Goal: Task Accomplishment & Management: Manage account settings

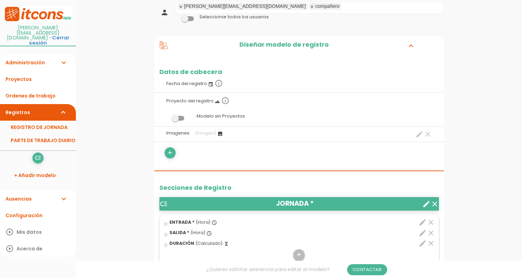
scroll to position [104, 0]
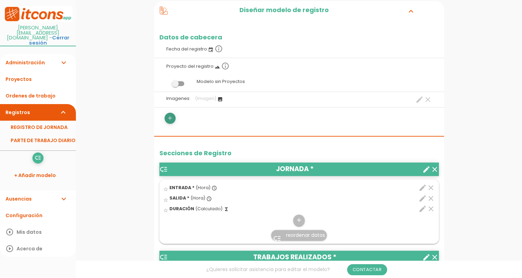
click at [172, 117] on icon "add" at bounding box center [170, 118] width 7 height 11
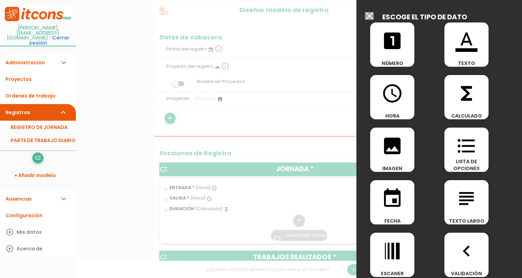
click at [396, 249] on icon "line_weight" at bounding box center [392, 251] width 22 height 22
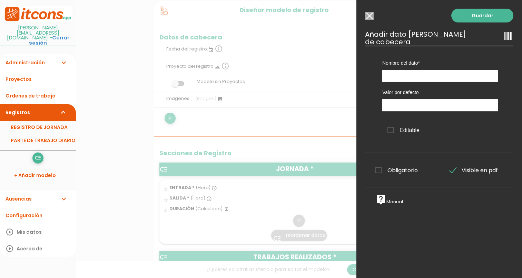
click at [371, 15] on input "Modelo sin Ordenes de trabajo" at bounding box center [369, 16] width 9 height 8
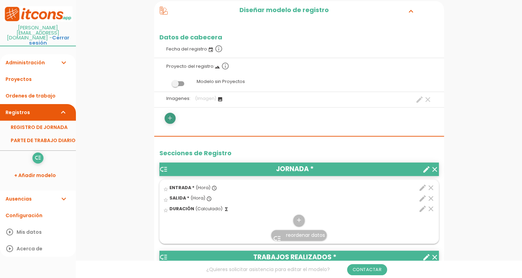
click at [170, 114] on icon "add" at bounding box center [170, 118] width 7 height 11
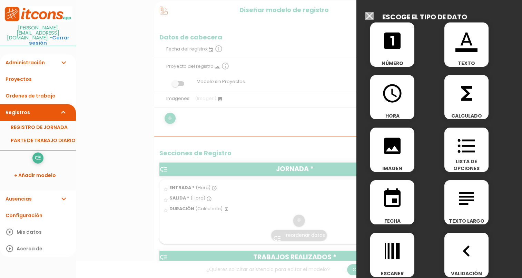
click at [459, 243] on icon "navigate_before" at bounding box center [467, 251] width 22 height 22
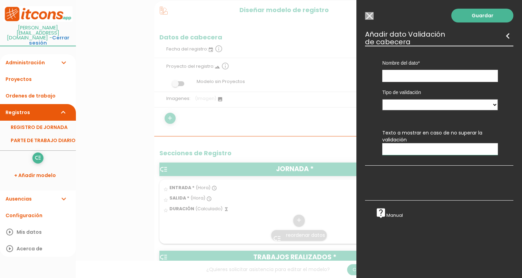
click at [369, 17] on input "Modelo sin Ordenes de trabajo" at bounding box center [369, 16] width 9 height 8
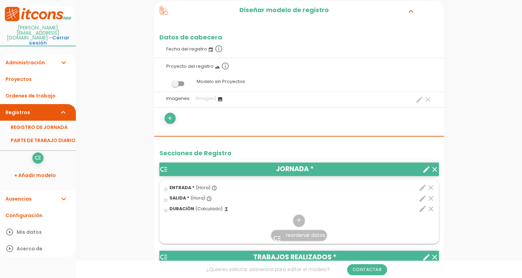
click at [164, 10] on icon at bounding box center [164, 11] width 8 height 8
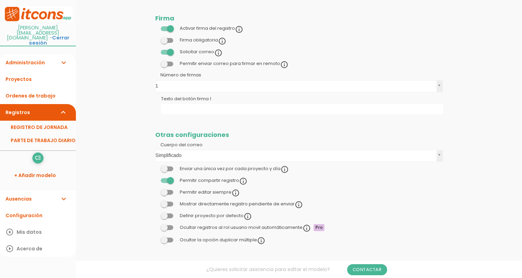
scroll to position [166, 0]
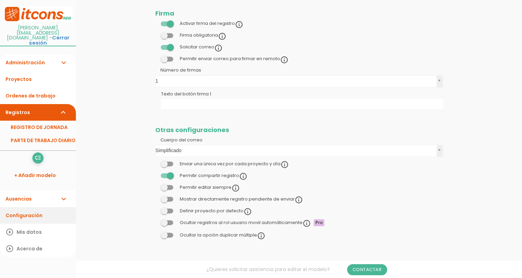
click at [51, 207] on link "Configuración" at bounding box center [38, 215] width 76 height 17
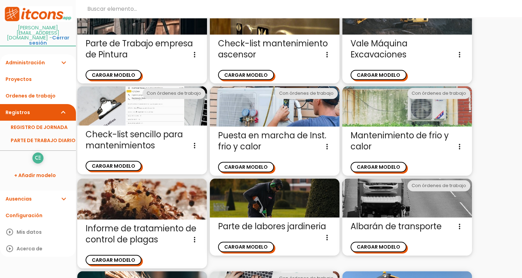
scroll to position [431, 0]
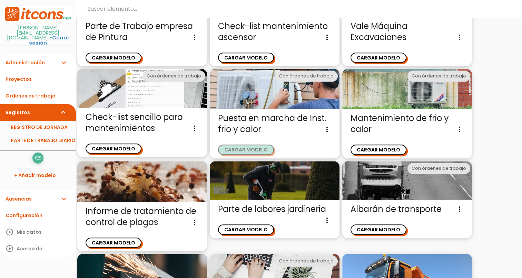
click at [228, 147] on button "CARGAR MODELO" at bounding box center [246, 149] width 56 height 10
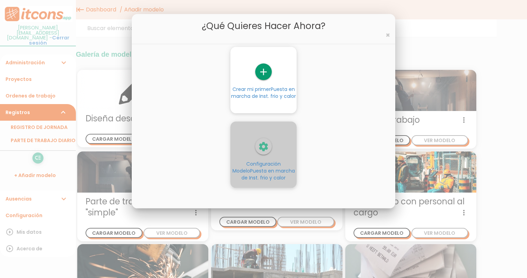
click at [244, 160] on span "Configuración Modelo Puesta en marcha de Inst. frio y calor" at bounding box center [264, 170] width 62 height 21
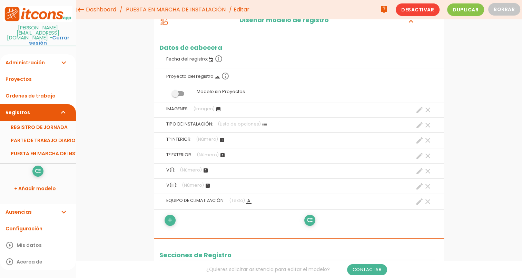
scroll to position [90, 0]
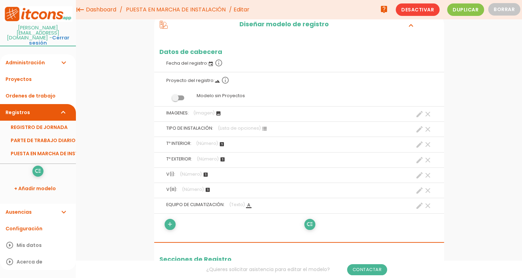
click at [262, 126] on icon "format_list_bulleted" at bounding box center [265, 129] width 6 height 6
click at [419, 130] on icon "create" at bounding box center [420, 129] width 8 height 8
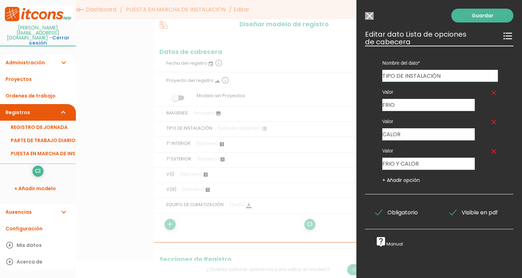
click at [503, 37] on icon "format_list_bulleted" at bounding box center [508, 35] width 11 height 11
click at [370, 17] on input "Modelo sin Ordenes de trabajo" at bounding box center [369, 16] width 9 height 8
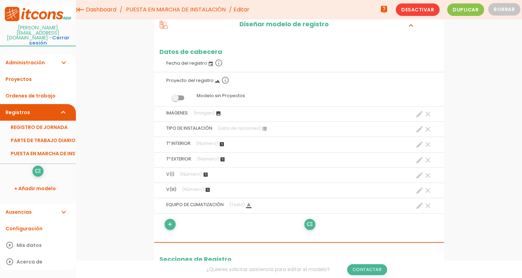
click at [420, 130] on icon "create" at bounding box center [420, 129] width 8 height 8
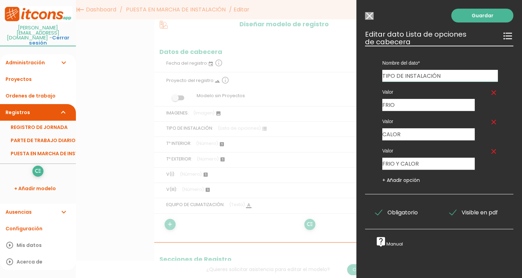
click at [395, 242] on link "live_help Manual" at bounding box center [390, 244] width 28 height 6
click at [372, 13] on input "Modelo sin Ordenes de trabajo" at bounding box center [369, 16] width 9 height 8
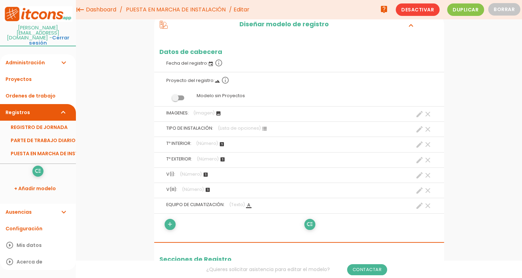
click at [418, 205] on icon "create" at bounding box center [420, 205] width 8 height 8
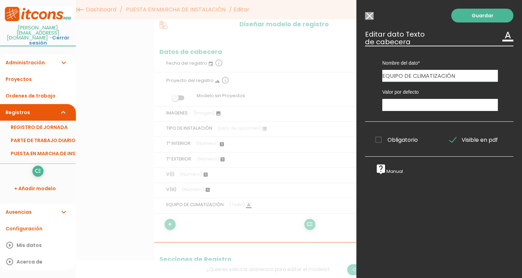
click at [290, 136] on div at bounding box center [261, 104] width 522 height 347
click at [372, 15] on input "Modelo sin Ordenes de trabajo" at bounding box center [369, 16] width 9 height 8
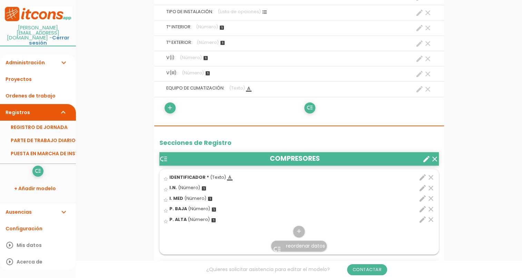
scroll to position [242, 0]
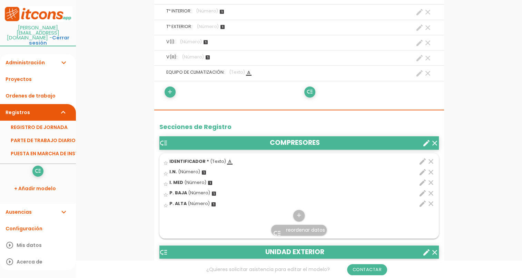
click at [420, 75] on icon "create" at bounding box center [420, 73] width 8 height 8
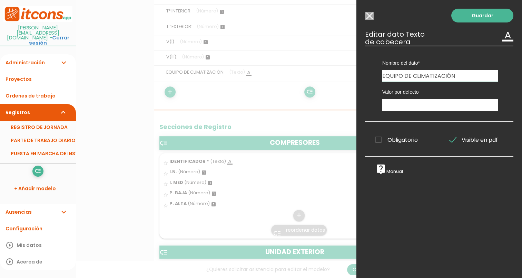
click at [315, 58] on div at bounding box center [261, 104] width 522 height 347
click at [367, 18] on input "Modelo sin Ordenes de trabajo" at bounding box center [369, 16] width 9 height 8
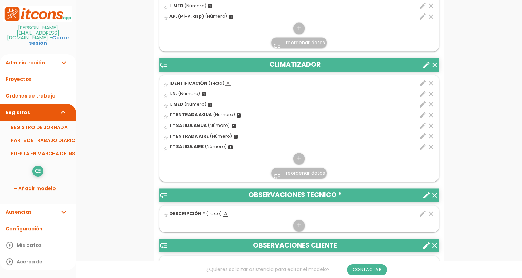
scroll to position [1001, 0]
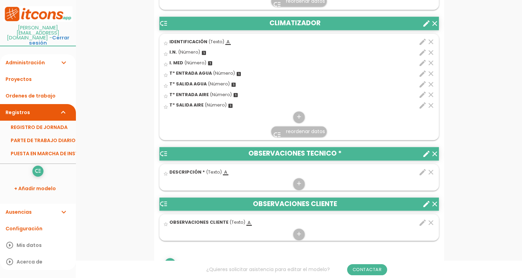
click at [37, 104] on link "Registros expand_more" at bounding box center [38, 112] width 76 height 17
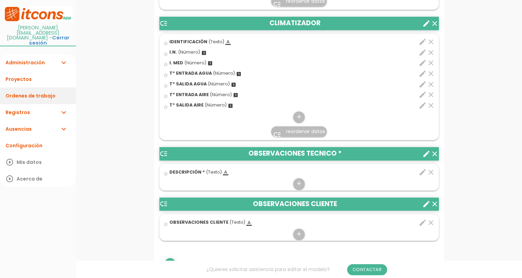
click at [36, 87] on link "Ordenes de trabajo" at bounding box center [38, 95] width 76 height 17
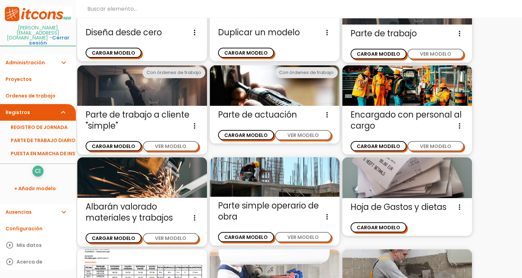
scroll to position [69, 0]
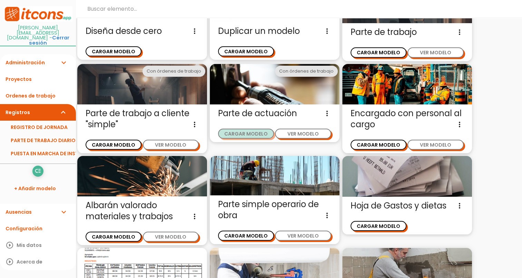
click at [252, 130] on button "CARGAR MODELO" at bounding box center [246, 133] width 56 height 10
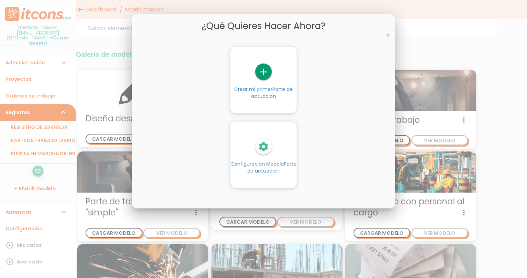
click at [266, 145] on icon "settings" at bounding box center [263, 146] width 17 height 17
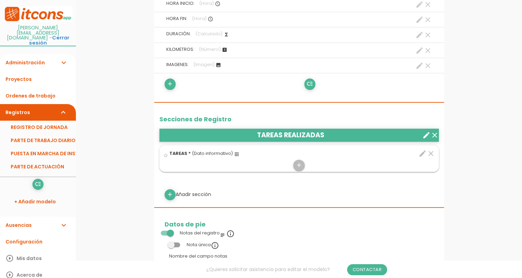
scroll to position [207, 0]
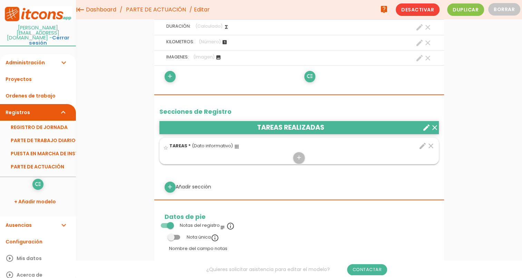
click at [421, 40] on icon "create" at bounding box center [420, 43] width 8 height 8
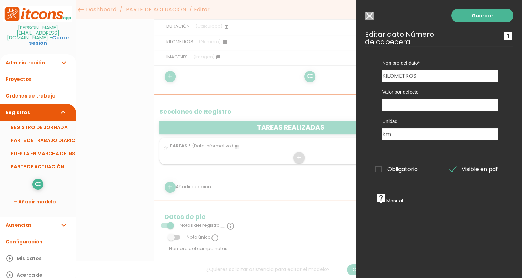
click at [421, 40] on h3 "Editar dato Número looks_one de cabecera" at bounding box center [439, 37] width 148 height 15
click at [369, 13] on input "Modelo sin Ordenes de trabajo" at bounding box center [369, 16] width 9 height 8
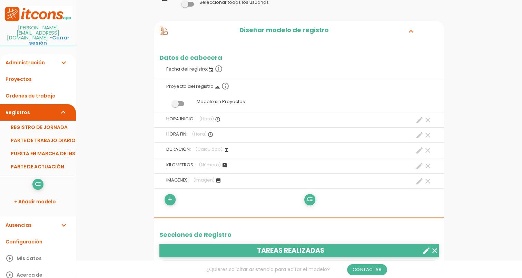
scroll to position [138, 0]
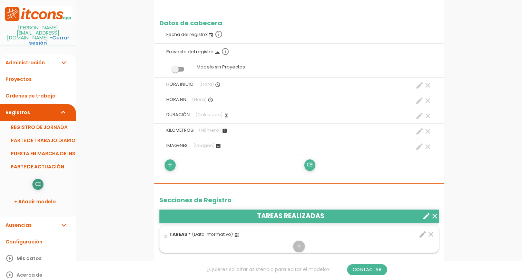
click at [41, 178] on icon "low_priority" at bounding box center [38, 183] width 7 height 11
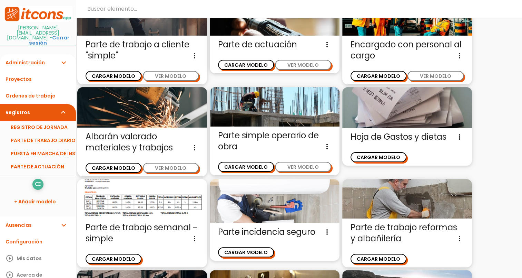
scroll to position [138, 0]
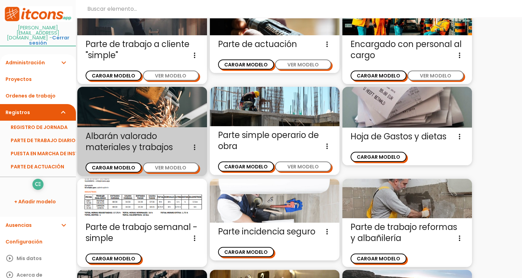
click at [151, 127] on div "Albarán valorado materiales y trabajos Albaran valorado para introducir una bas…" at bounding box center [142, 151] width 130 height 49
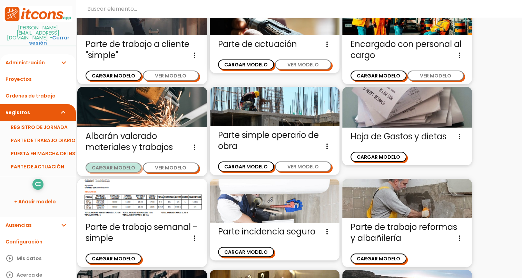
click at [116, 163] on button "CARGAR MODELO" at bounding box center [114, 167] width 56 height 10
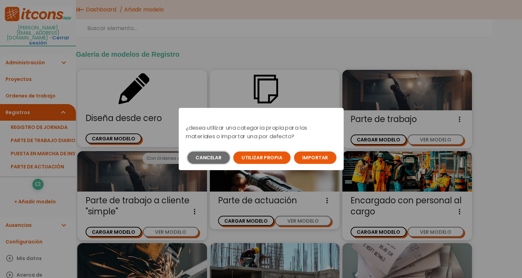
click at [209, 154] on button "Cancelar" at bounding box center [208, 157] width 42 height 12
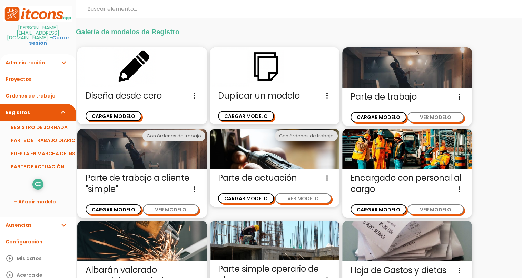
scroll to position [17, 0]
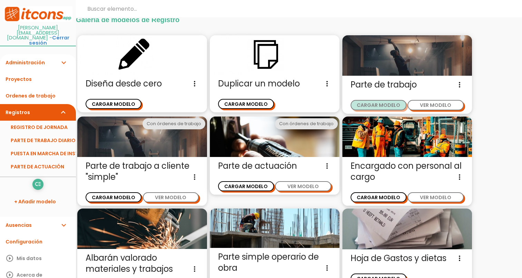
click at [358, 105] on button "CARGAR MODELO" at bounding box center [379, 105] width 56 height 10
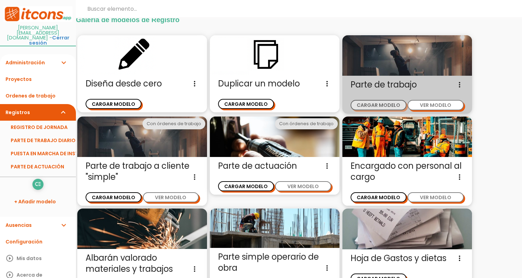
scroll to position [0, 0]
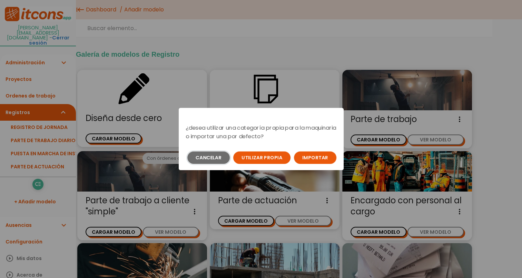
click at [215, 158] on button "Cancelar" at bounding box center [208, 157] width 42 height 12
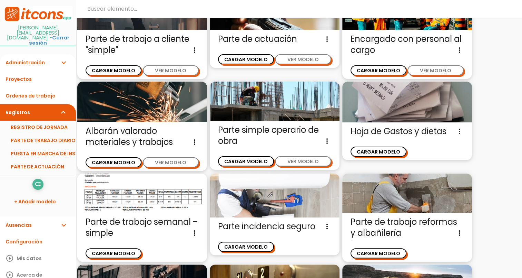
scroll to position [155, 0]
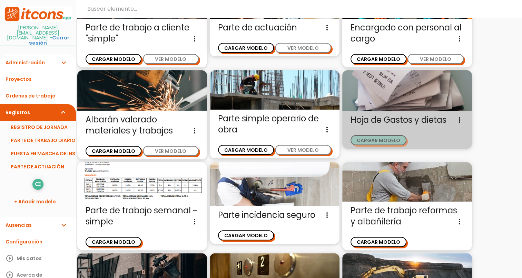
click at [359, 138] on button "CARGAR MODELO" at bounding box center [379, 140] width 56 height 10
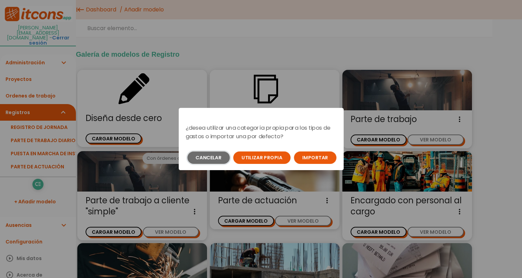
click at [213, 153] on button "Cancelar" at bounding box center [208, 157] width 42 height 12
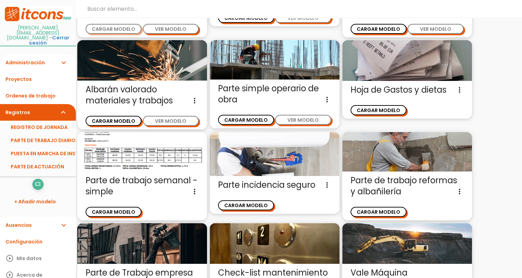
scroll to position [189, 0]
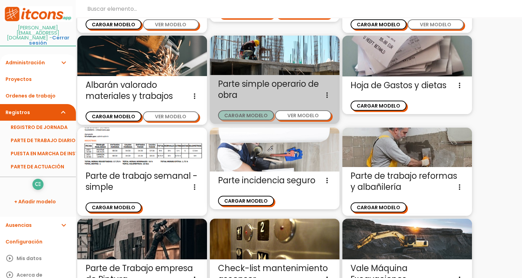
click at [232, 114] on button "CARGAR MODELO" at bounding box center [246, 115] width 56 height 10
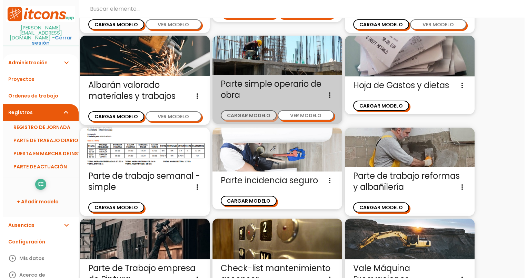
scroll to position [0, 0]
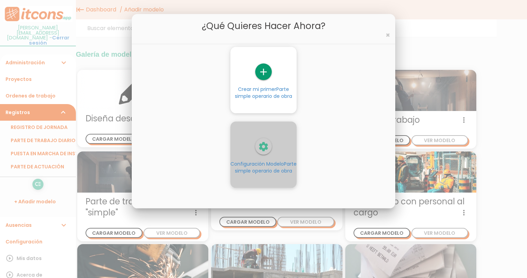
click at [263, 148] on icon "settings" at bounding box center [263, 146] width 17 height 17
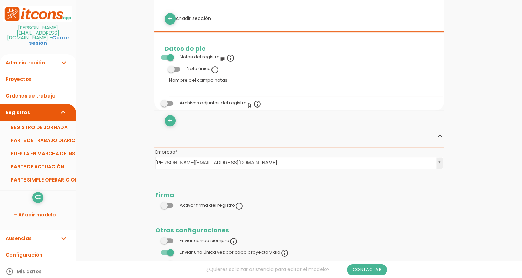
scroll to position [417, 0]
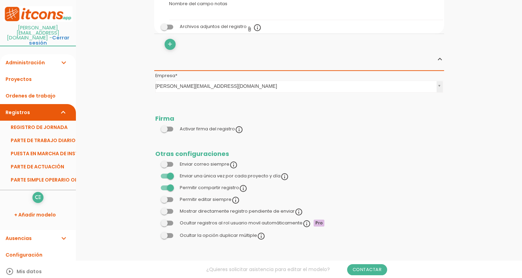
click at [51, 134] on link "PARTE DE TRABAJO DIARIO" at bounding box center [38, 140] width 76 height 13
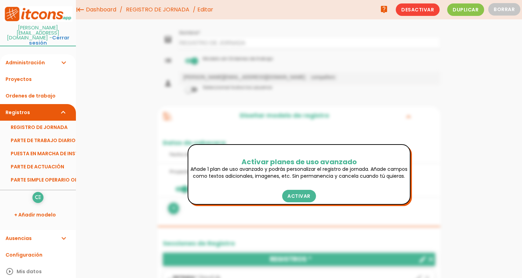
click at [165, 12] on link "REGISTRO DE JORNADA" at bounding box center [157, 9] width 67 height 19
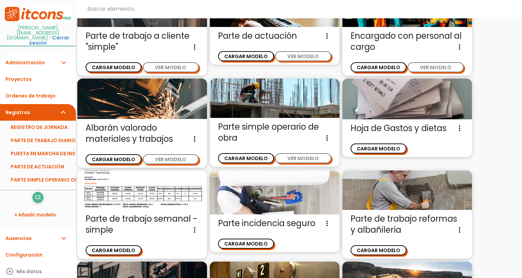
scroll to position [189, 0]
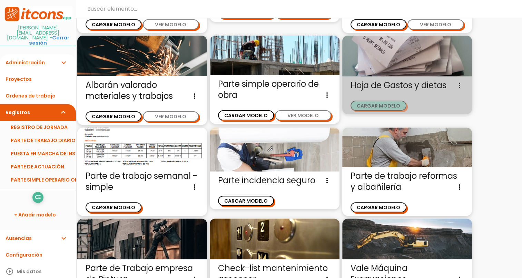
click at [383, 102] on button "CARGAR MODELO" at bounding box center [379, 105] width 56 height 10
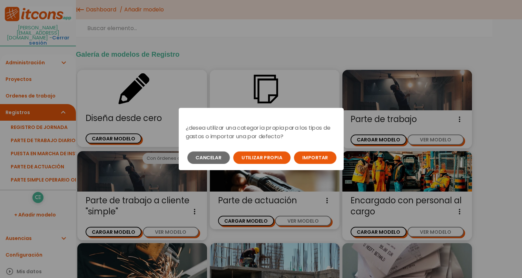
click at [321, 156] on button "Importar" at bounding box center [315, 157] width 42 height 12
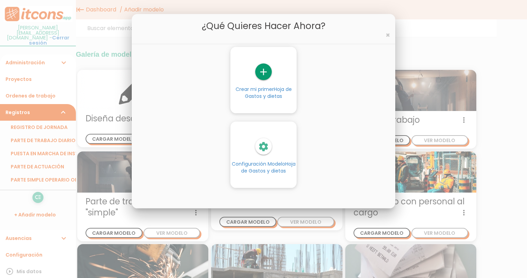
click at [254, 149] on div "settings" at bounding box center [264, 146] width 66 height 17
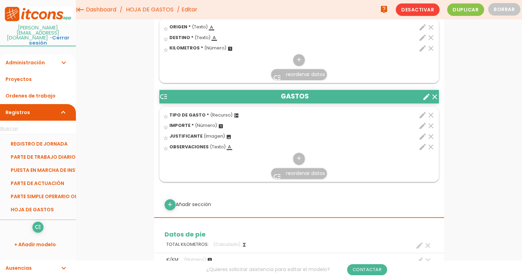
scroll to position [207, 0]
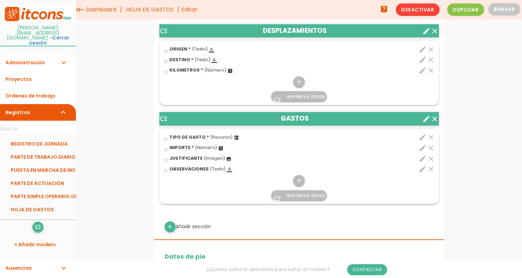
click at [422, 136] on icon "edit" at bounding box center [423, 137] width 8 height 8
select select "677"
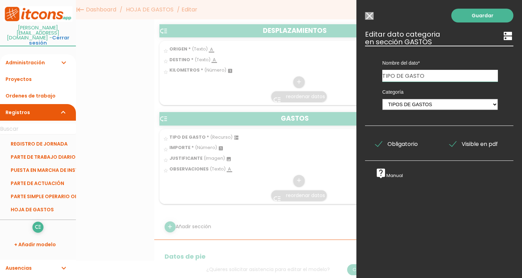
click at [231, 140] on div at bounding box center [261, 104] width 522 height 347
click at [234, 137] on div at bounding box center [261, 104] width 522 height 347
click at [369, 14] on input "Modelo sin Ordenes de trabajo" at bounding box center [369, 16] width 9 height 8
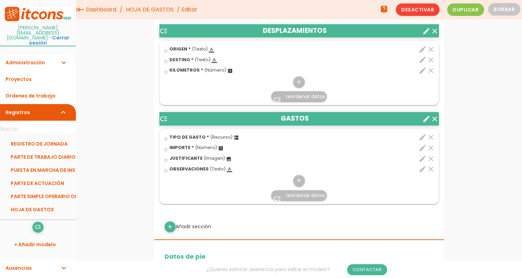
click at [234, 137] on icon "dns" at bounding box center [237, 138] width 6 height 6
click at [0, 0] on input "star_border" at bounding box center [0, 0] width 0 height 0
click at [234, 136] on icon "dns" at bounding box center [237, 138] width 6 height 6
click at [0, 0] on input "star" at bounding box center [0, 0] width 0 height 0
click at [219, 137] on span "(Recurso)" at bounding box center [221, 137] width 22 height 6
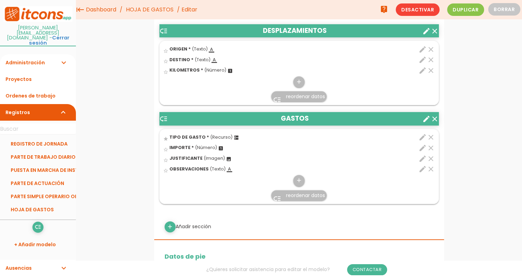
click at [0, 0] on input "star" at bounding box center [0, 0] width 0 height 0
click at [424, 139] on icon "edit" at bounding box center [423, 137] width 8 height 8
select select "677"
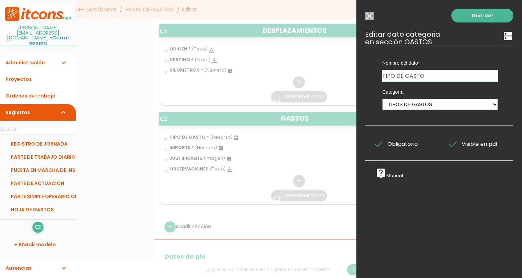
click at [370, 17] on input "Modelo sin Ordenes de trabajo" at bounding box center [369, 16] width 9 height 8
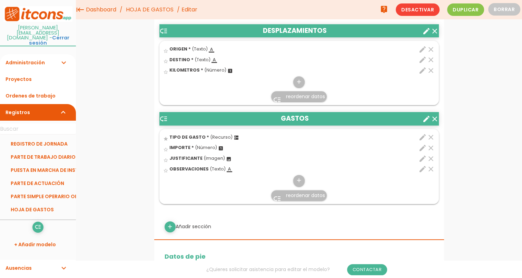
click at [420, 170] on icon "edit" at bounding box center [423, 169] width 8 height 8
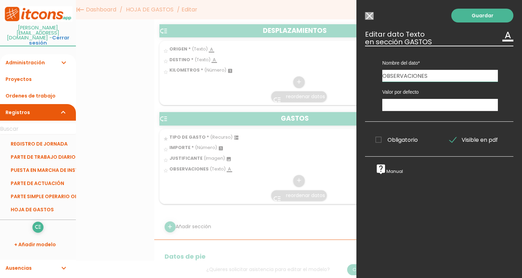
click at [228, 171] on div at bounding box center [261, 104] width 522 height 347
click at [366, 14] on input "Modelo sin Ordenes de trabajo" at bounding box center [369, 16] width 9 height 8
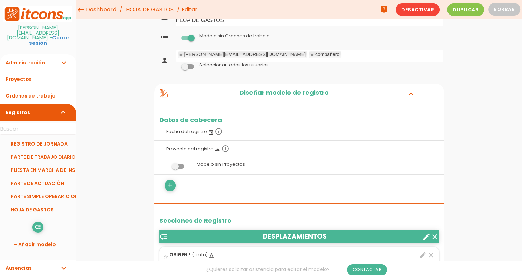
scroll to position [0, 0]
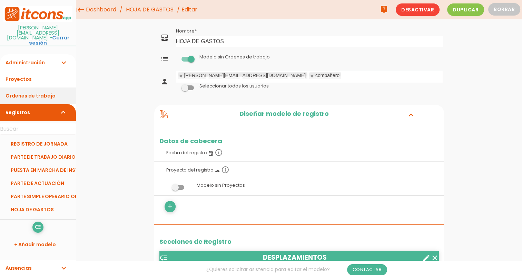
click at [59, 87] on link "Ordenes de trabajo" at bounding box center [38, 95] width 76 height 17
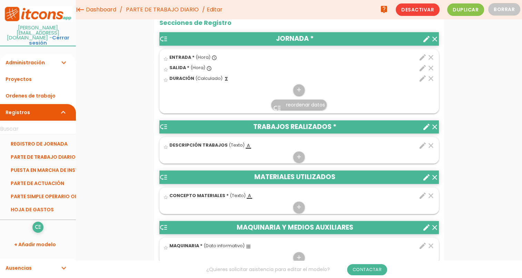
scroll to position [207, 0]
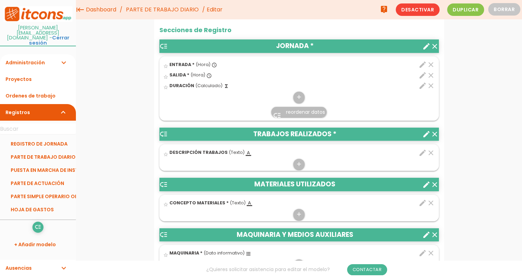
click at [162, 10] on link "PARTE DE TRABAJO DIARIO" at bounding box center [162, 9] width 76 height 19
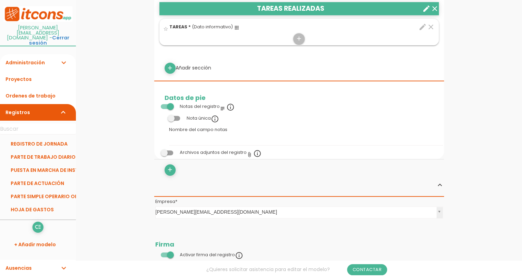
scroll to position [380, 0]
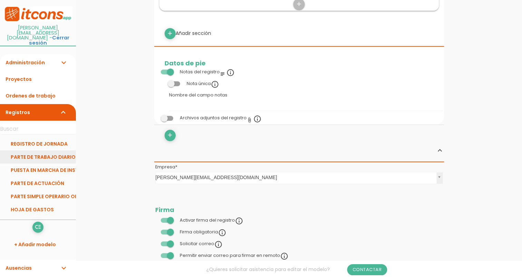
click at [39, 150] on link "PARTE DE TRABAJO DIARIO" at bounding box center [38, 156] width 76 height 13
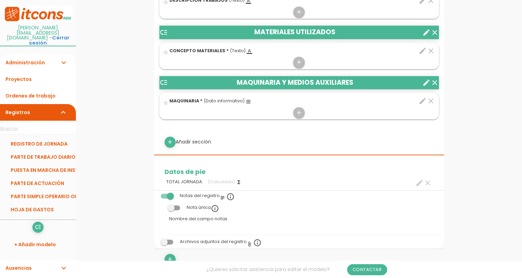
scroll to position [414, 0]
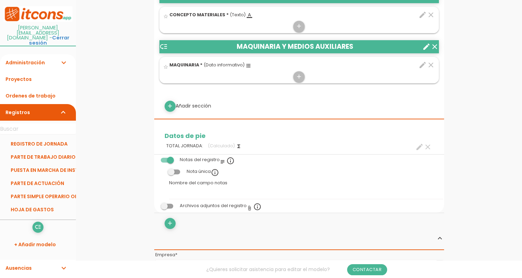
click at [247, 206] on icon "attach_file" at bounding box center [250, 208] width 6 height 6
click at [215, 202] on label "Archivos adjuntos del registro attach_file info_outline" at bounding box center [221, 205] width 82 height 6
click at [167, 203] on span at bounding box center [167, 205] width 12 height 5
click at [155, 204] on input "checkbox" at bounding box center [155, 204] width 0 height 0
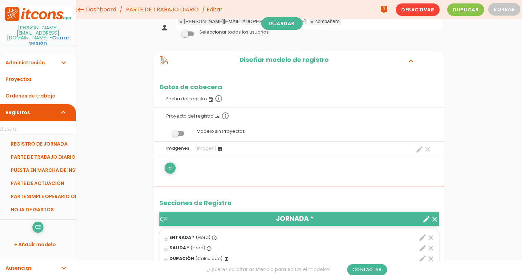
scroll to position [0, 0]
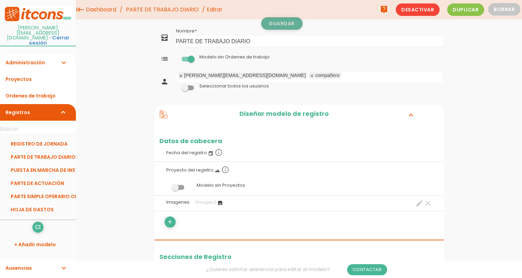
click at [277, 25] on link "Guardar" at bounding box center [281, 23] width 41 height 12
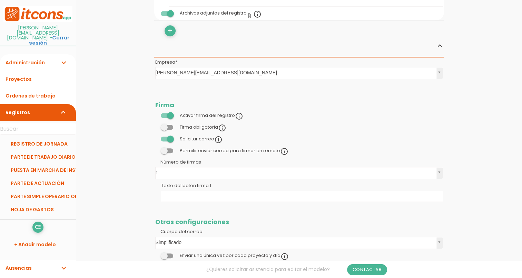
scroll to position [621, 0]
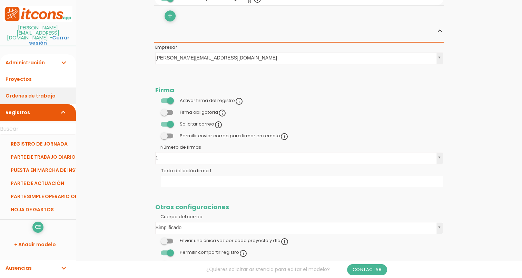
click at [40, 87] on link "Ordenes de trabajo" at bounding box center [38, 95] width 76 height 17
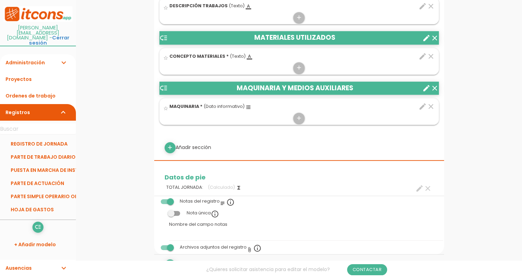
scroll to position [380, 0]
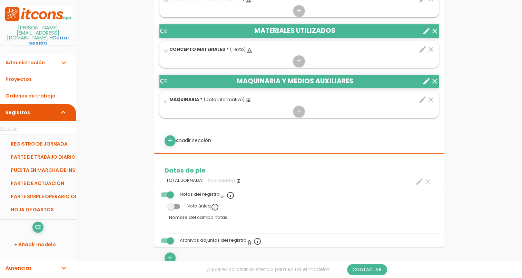
click at [182, 138] on div "add Añadir sección" at bounding box center [299, 140] width 280 height 11
click at [168, 137] on icon "add" at bounding box center [170, 140] width 7 height 11
select select
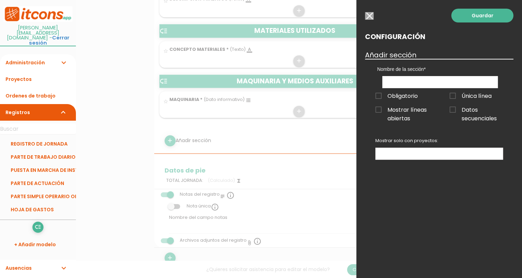
click at [370, 17] on input "button" at bounding box center [369, 16] width 9 height 8
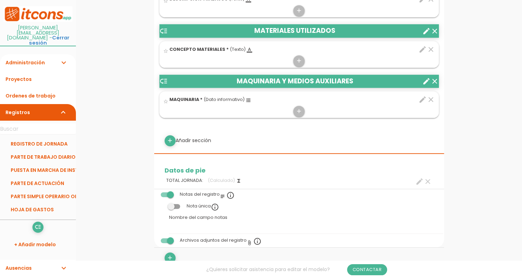
click at [126, 64] on div "menu keyboard_tab Dashboard PARTE DE TRABAJO DIARIO Editar" at bounding box center [299, 108] width 446 height 977
click at [40, 91] on link "Ordenes de trabajo" at bounding box center [38, 95] width 76 height 17
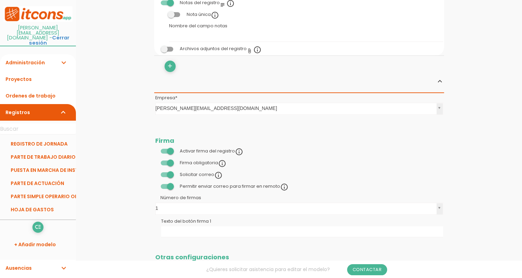
scroll to position [587, 0]
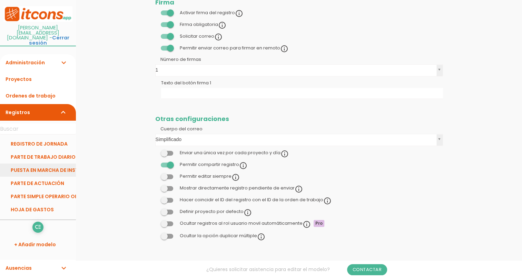
click at [61, 163] on link "PUESTA EN MARCHA DE INSTALACIÓN" at bounding box center [38, 169] width 76 height 13
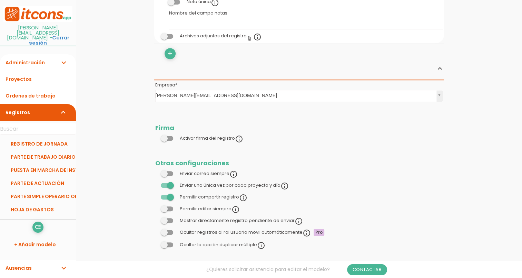
scroll to position [417, 0]
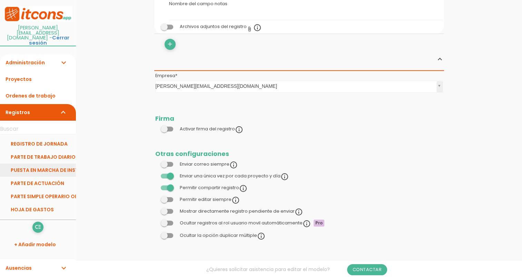
click at [59, 163] on link "PUESTA EN MARCHA DE INSTALACIÓN" at bounding box center [38, 169] width 76 height 13
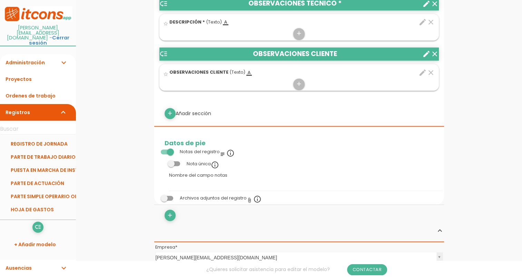
scroll to position [1139, 0]
